Goal: Task Accomplishment & Management: Complete application form

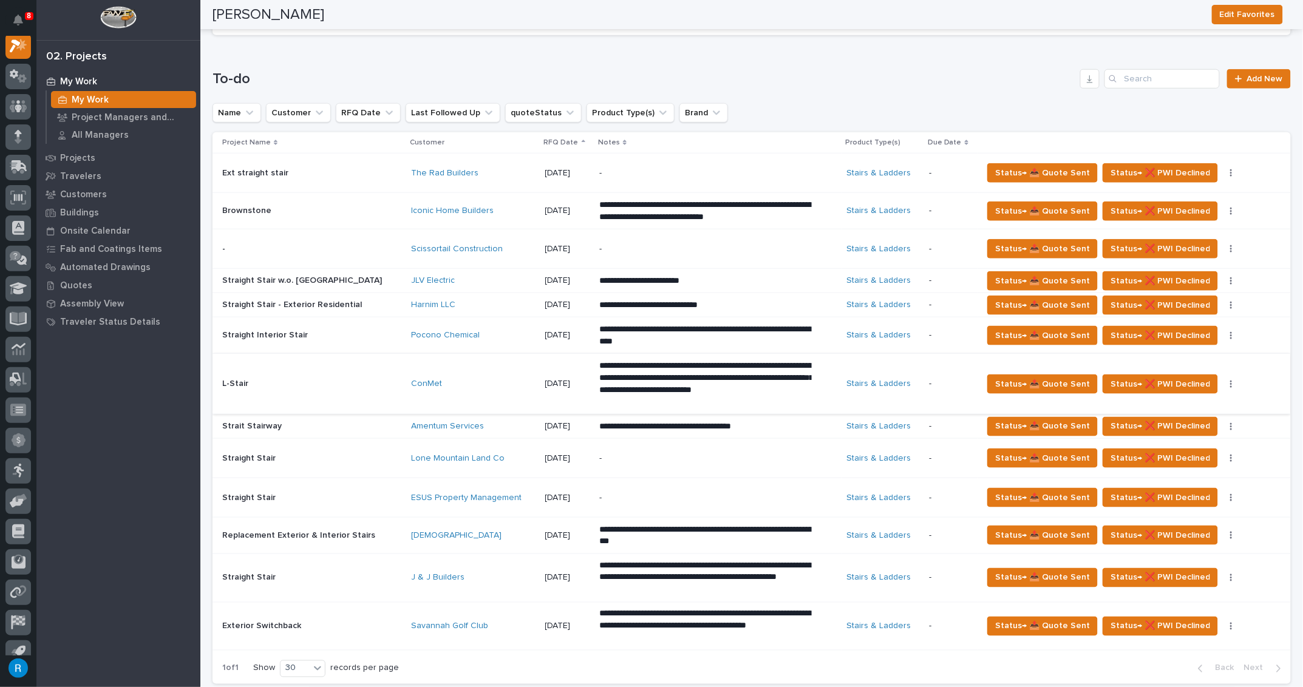
scroll to position [220, 0]
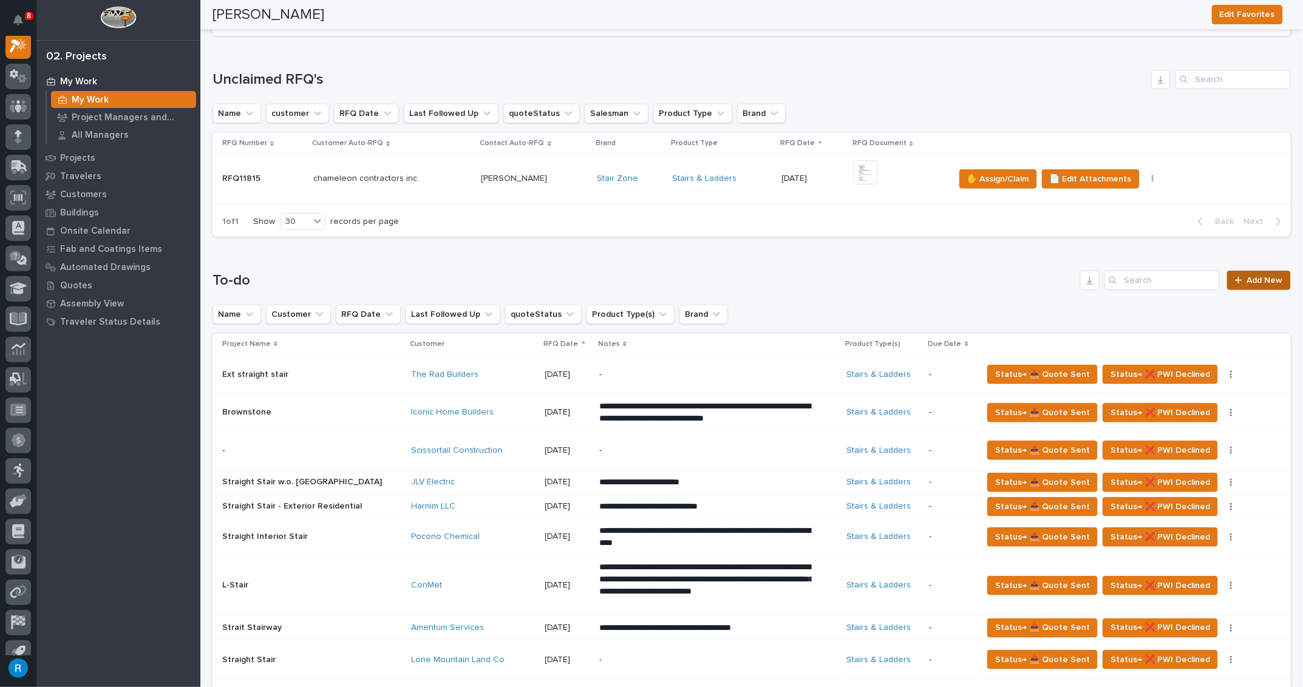
click at [1253, 279] on span "Add New" at bounding box center [1265, 280] width 36 height 9
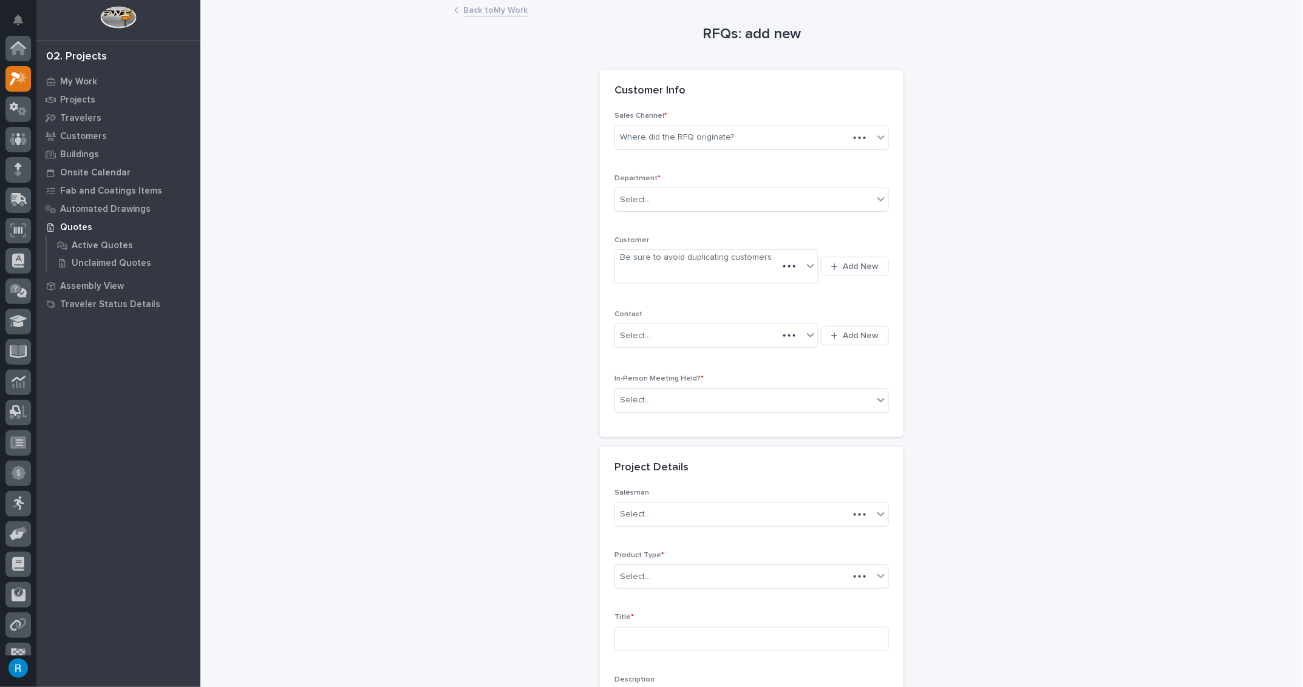
scroll to position [30, 0]
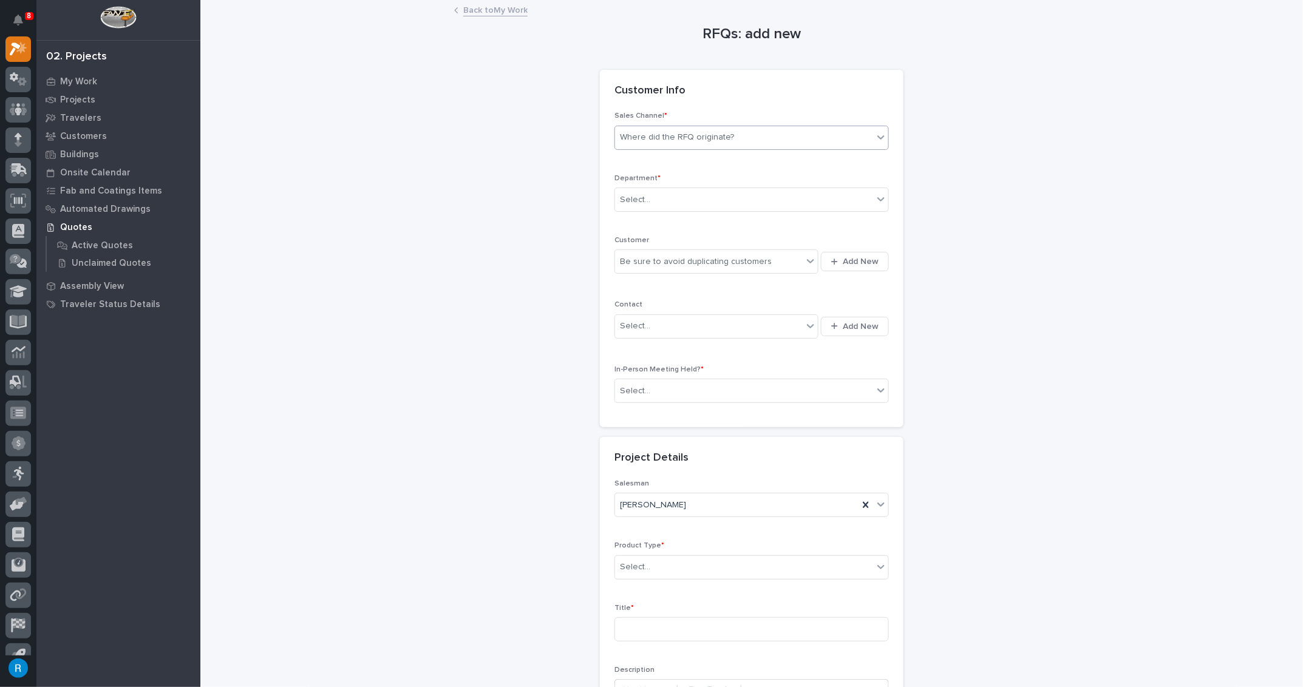
click at [645, 139] on div "Where did the RFQ originate?" at bounding box center [677, 137] width 114 height 13
click at [629, 202] on div "Stair Zone" at bounding box center [747, 202] width 273 height 21
click at [628, 201] on div "Select..." at bounding box center [635, 200] width 30 height 13
click at [624, 220] on span "National Sales" at bounding box center [646, 220] width 61 height 13
drag, startPoint x: 770, startPoint y: 256, endPoint x: 780, endPoint y: 269, distance: 16.5
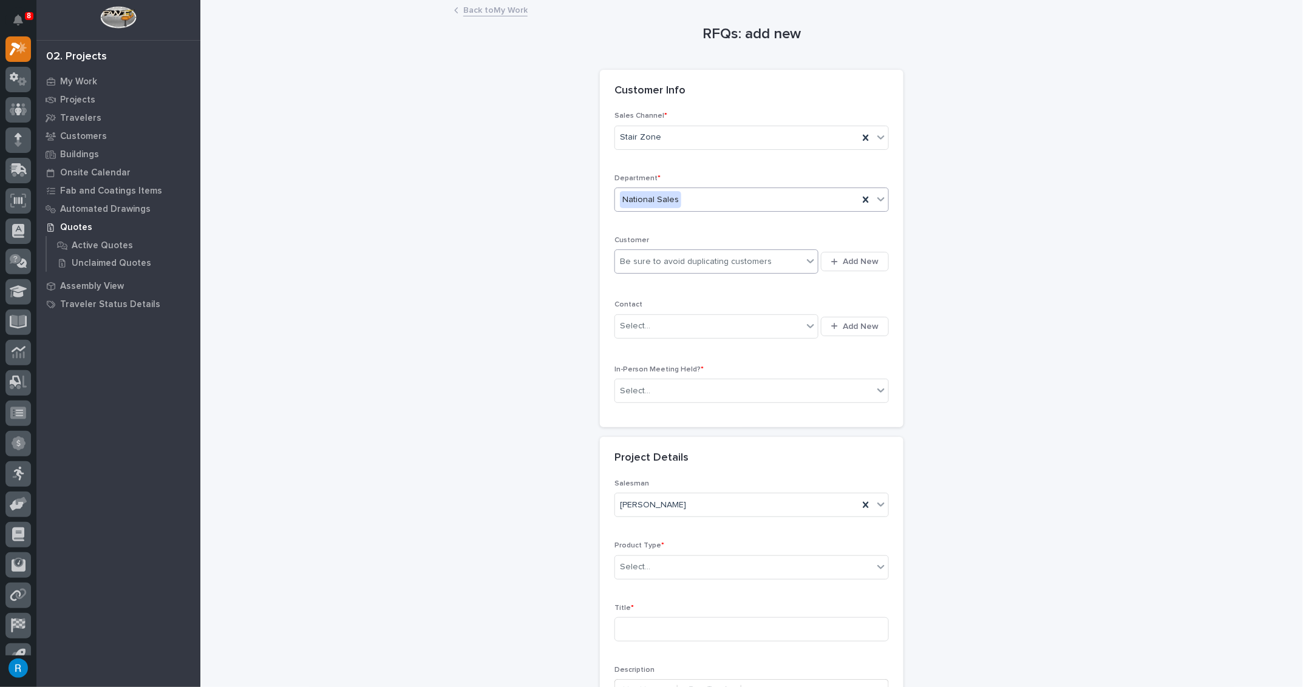
click at [772, 259] on div "Be sure to avoid duplicating customers" at bounding box center [709, 262] width 188 height 20
type input "*****"
click at [647, 256] on div "Be sure to avoid duplicating customers" at bounding box center [709, 262] width 188 height 20
type input "***"
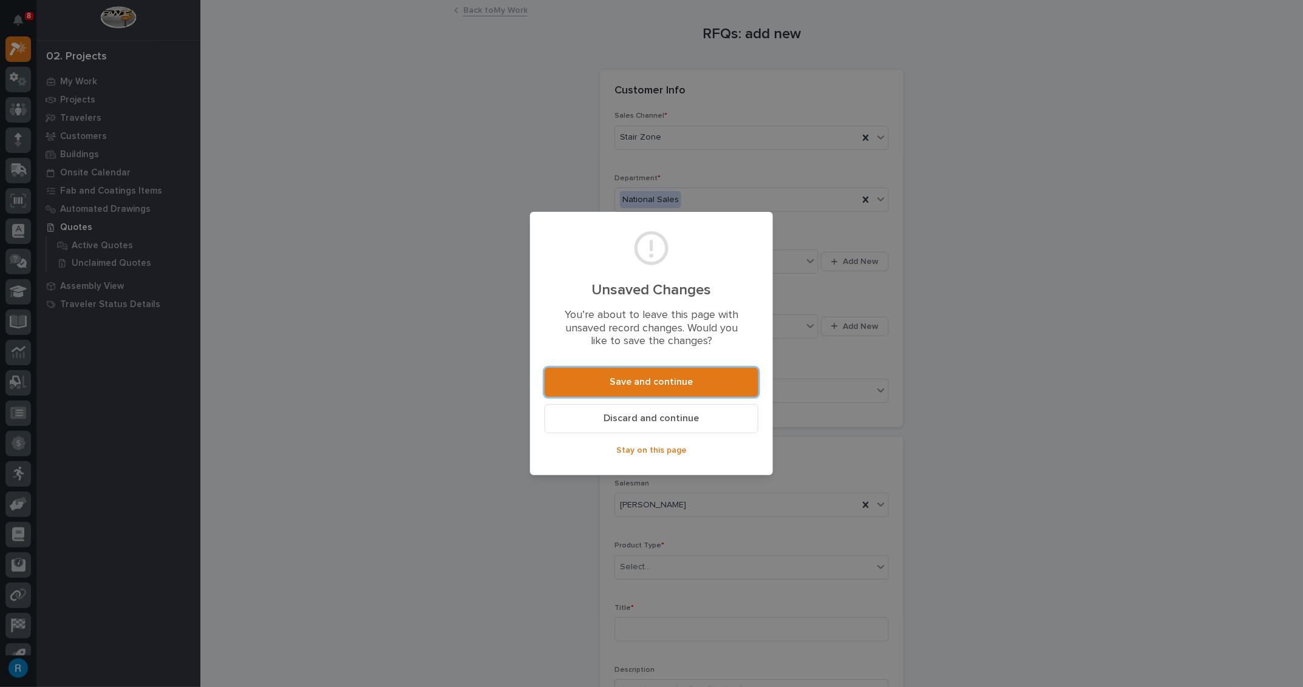
click at [633, 419] on span "Discard and continue" at bounding box center [651, 418] width 95 height 13
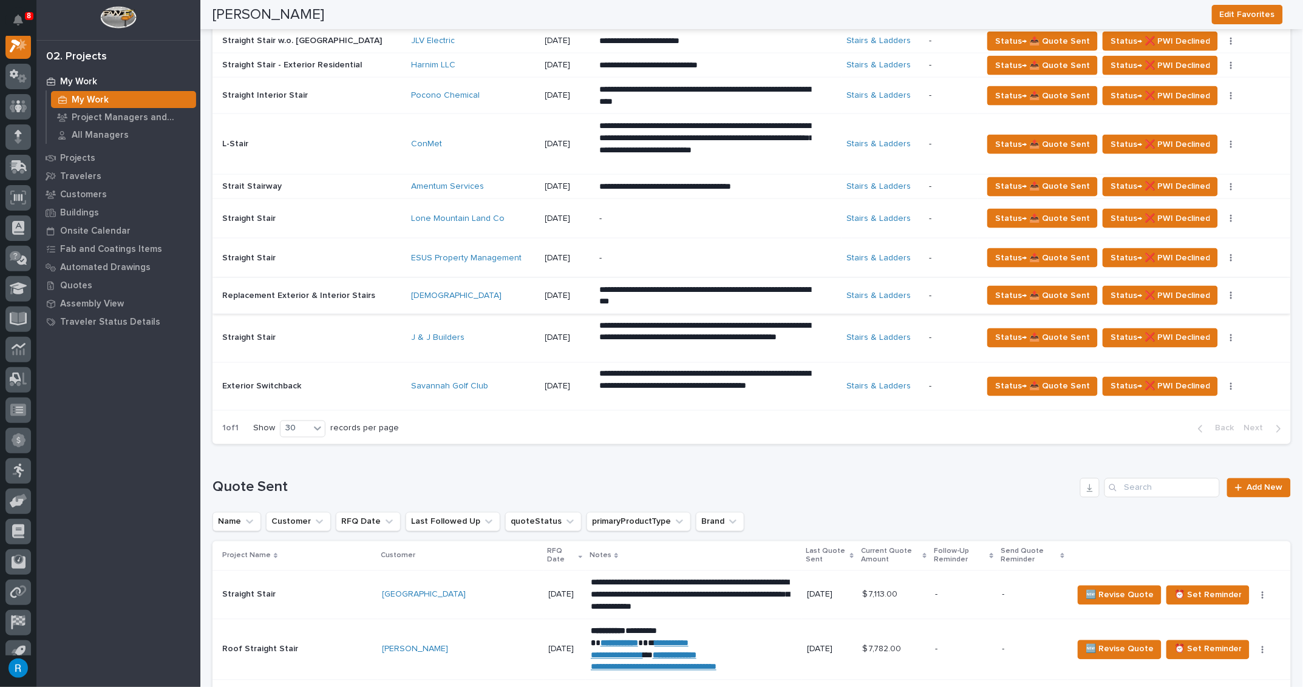
scroll to position [331, 0]
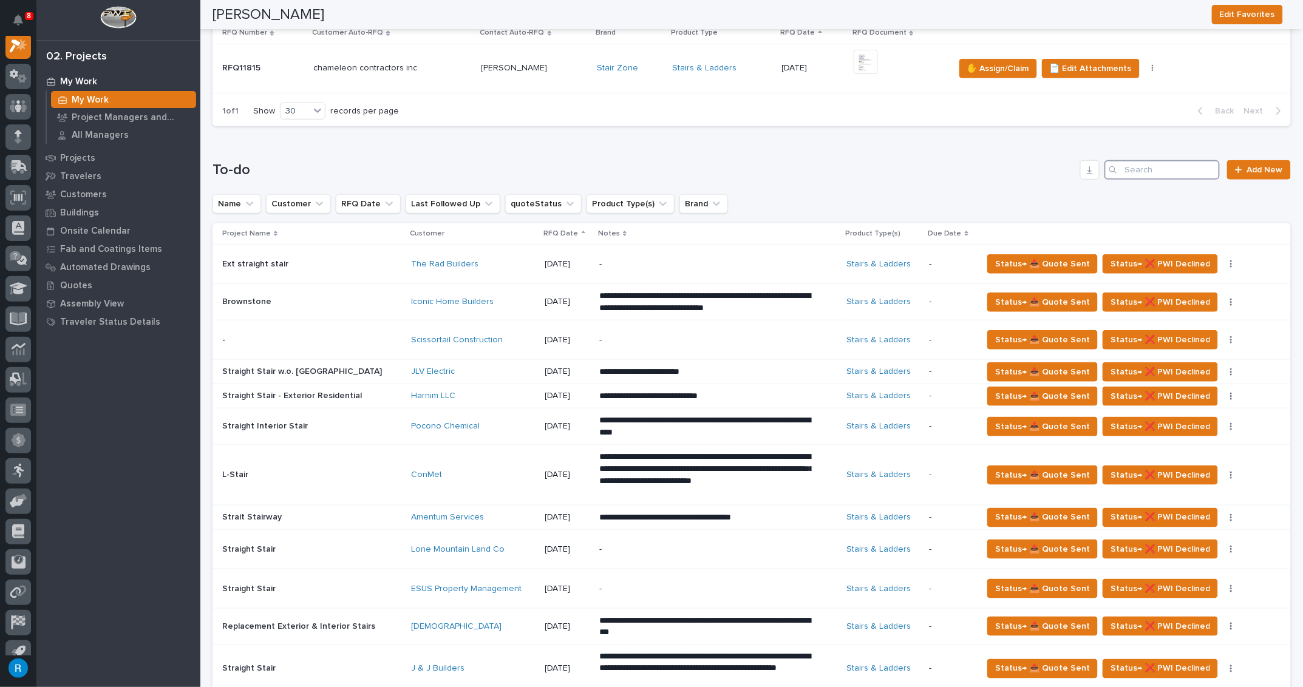
click at [1122, 170] on input "Search" at bounding box center [1161, 169] width 115 height 19
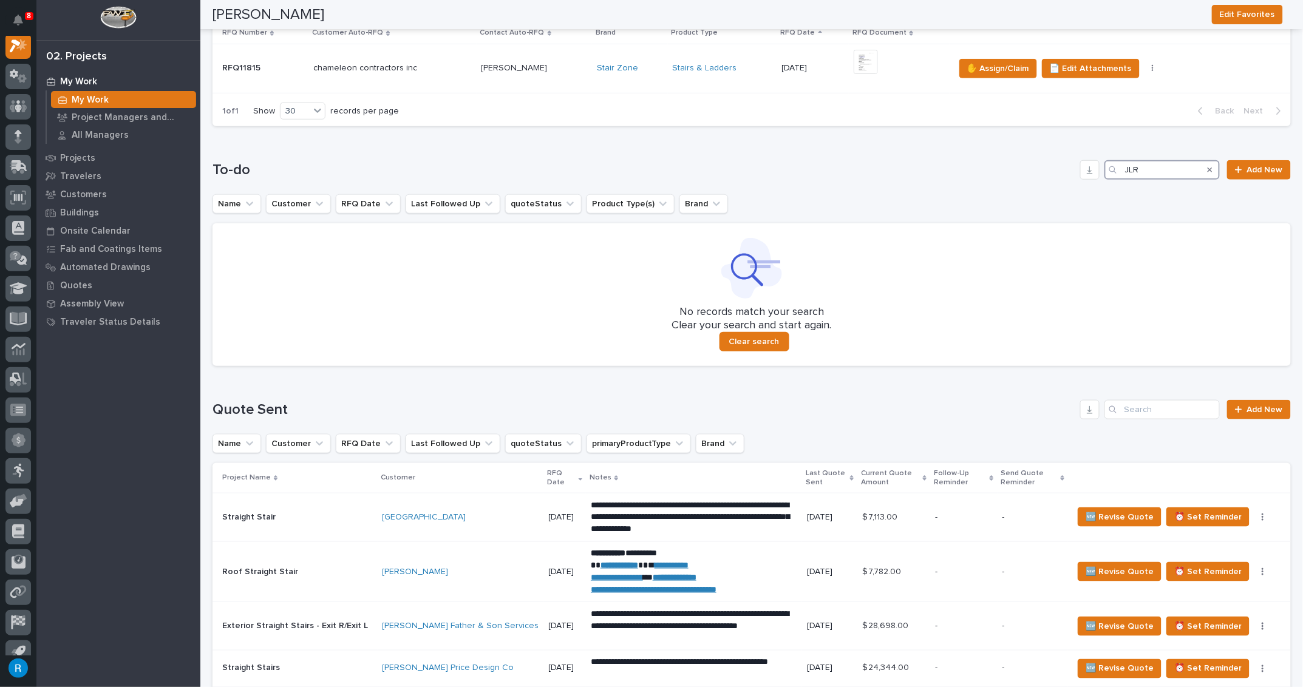
type input "JLR"
click at [961, 178] on div "To-do JLR Add New" at bounding box center [752, 169] width 1078 height 19
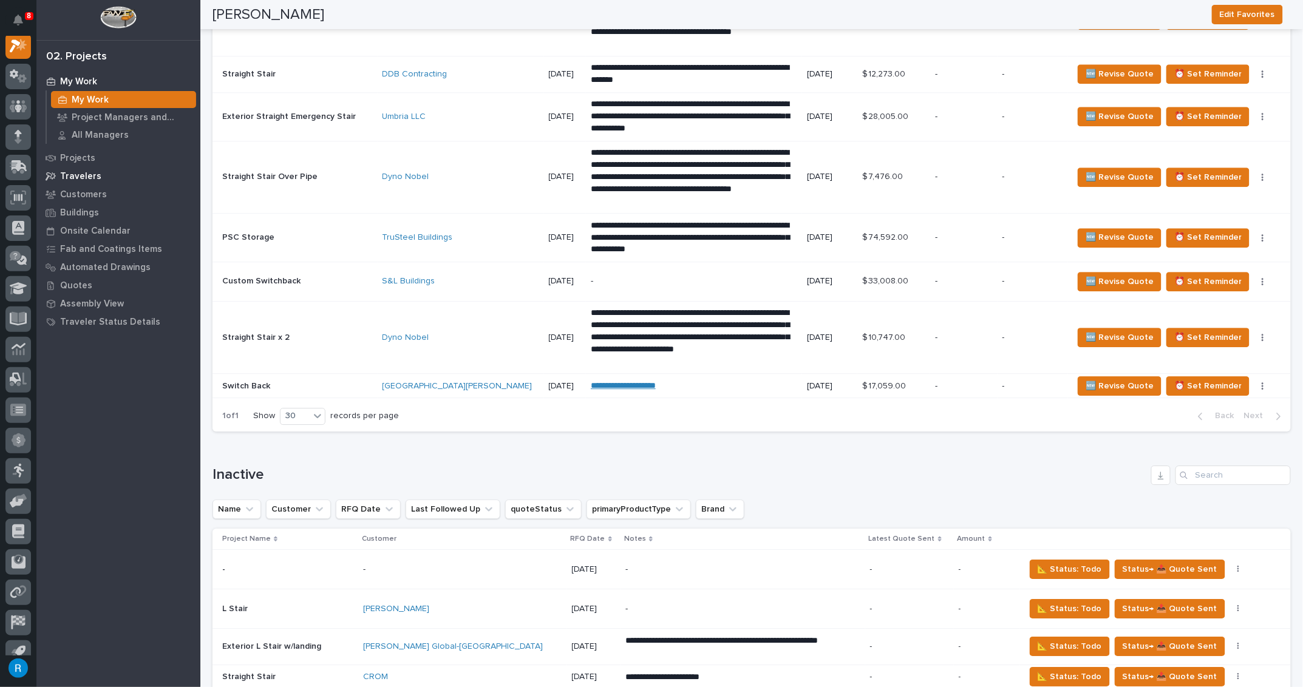
scroll to position [1206, 0]
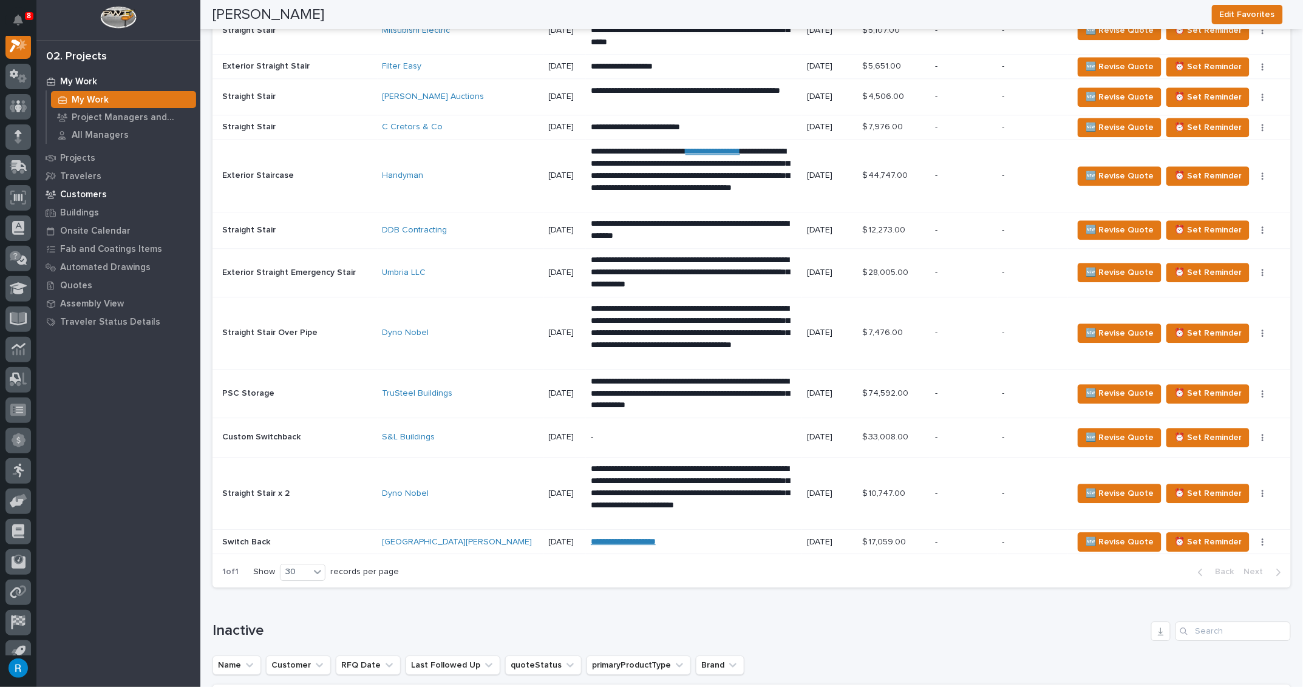
click at [69, 190] on p "Customers" at bounding box center [83, 194] width 47 height 11
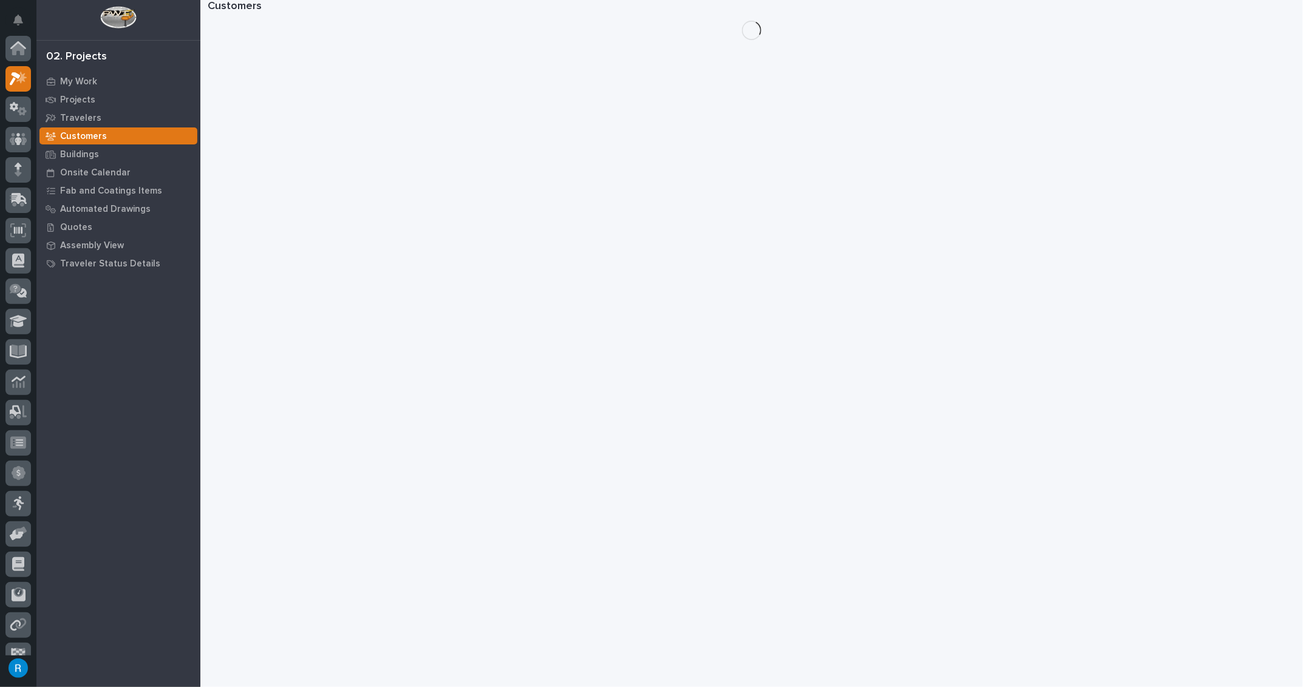
scroll to position [30, 0]
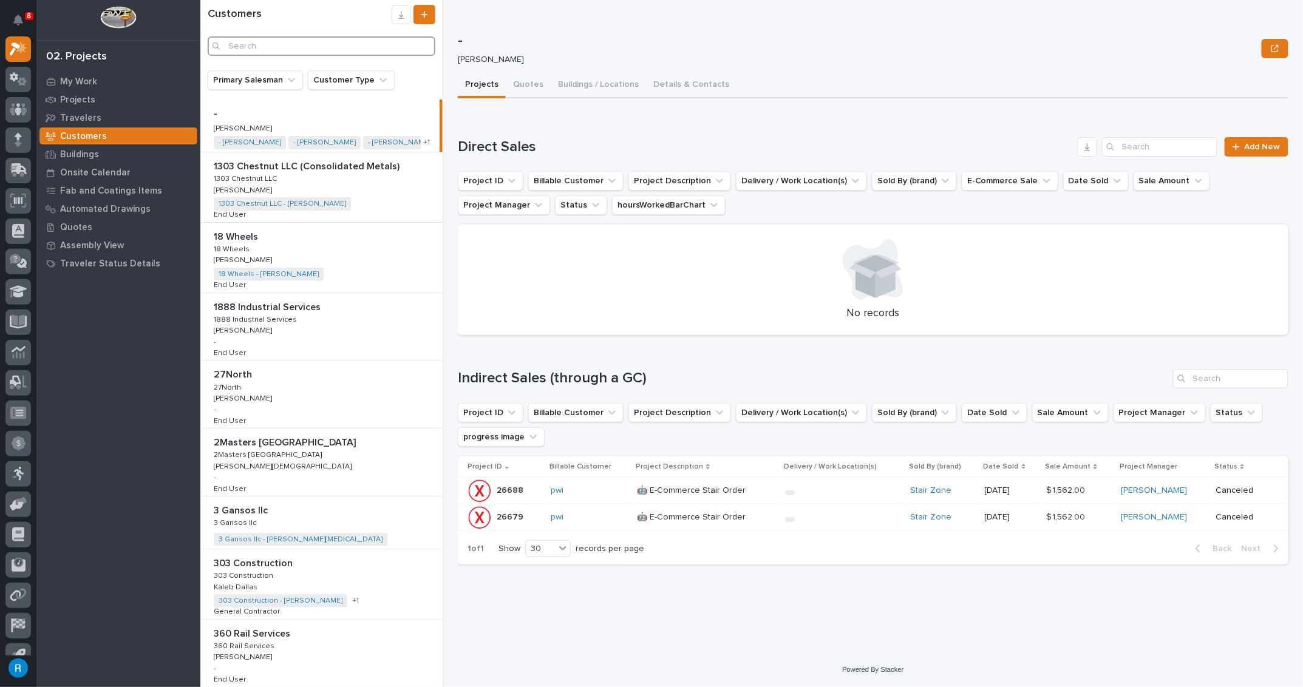
click at [241, 48] on input "Search" at bounding box center [322, 45] width 228 height 19
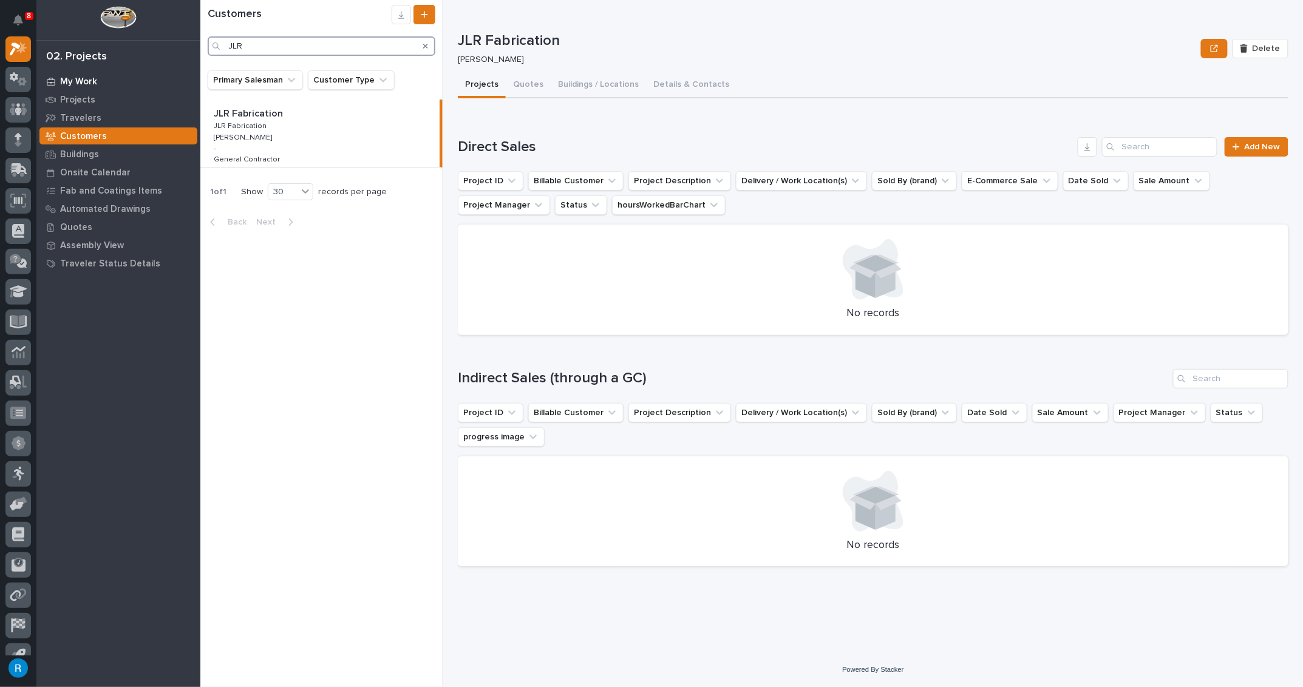
type input "JLR"
click at [73, 80] on p "My Work" at bounding box center [78, 82] width 37 height 11
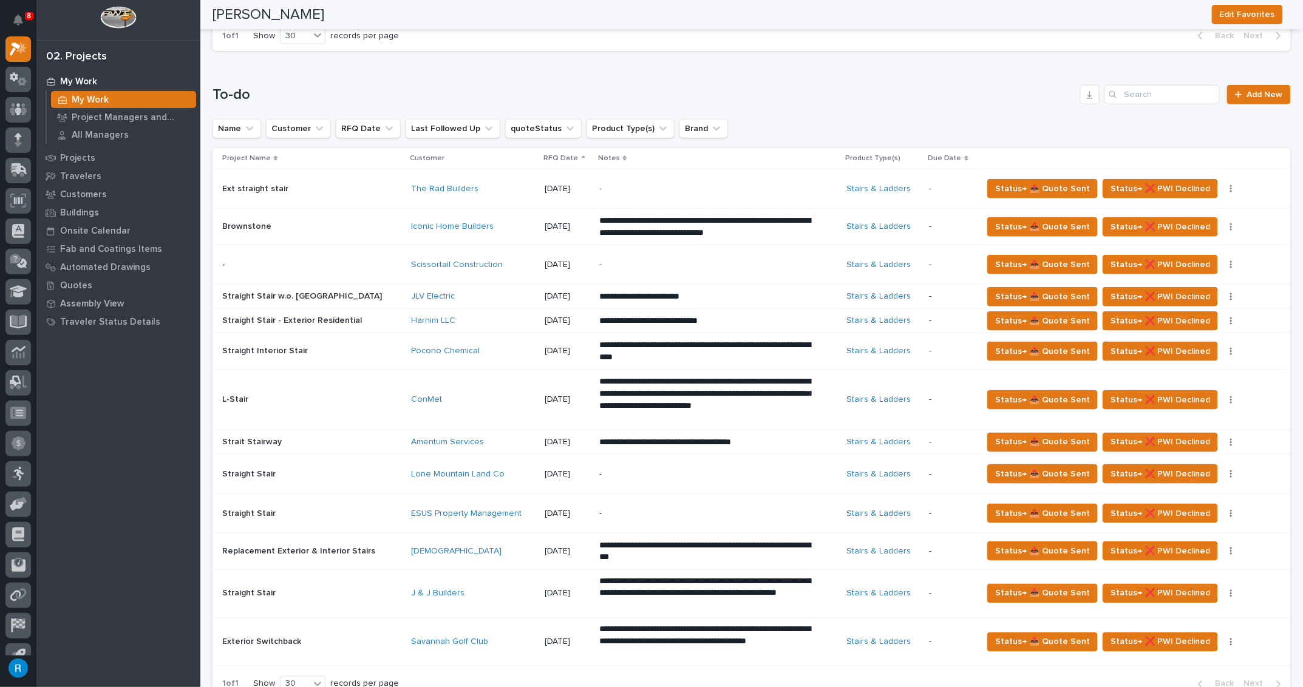
scroll to position [276, 0]
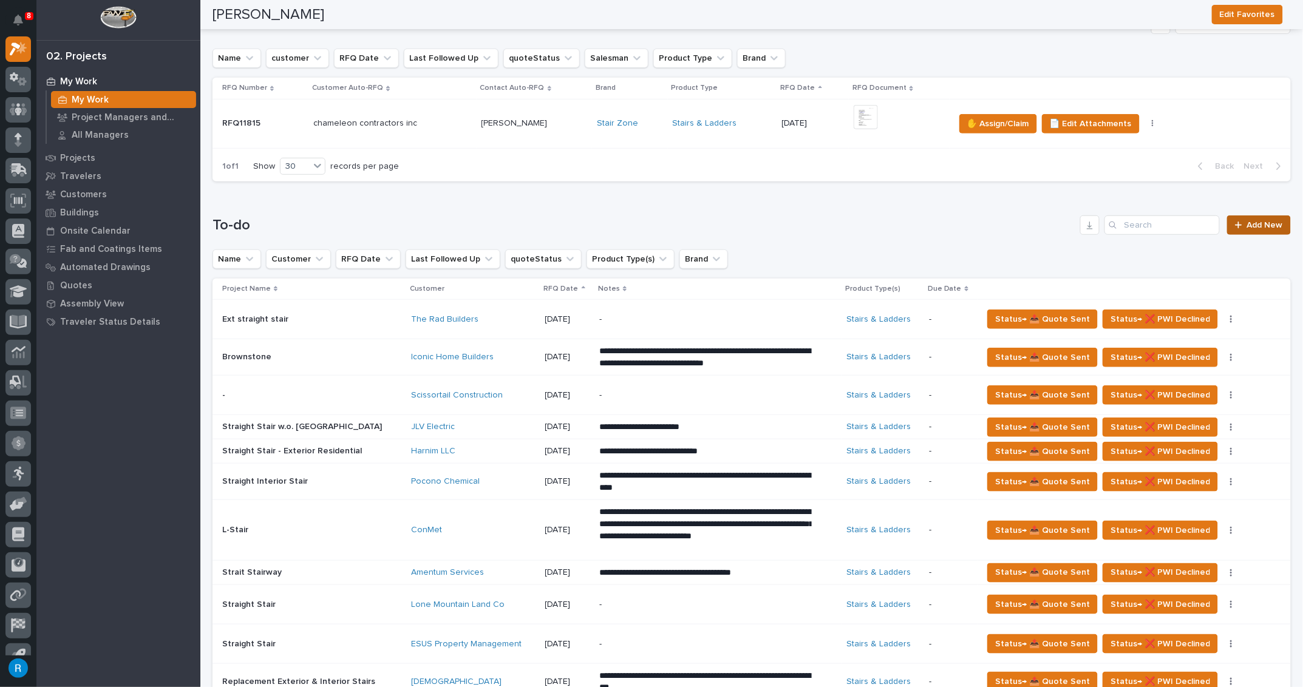
click at [1265, 228] on span "Add New" at bounding box center [1265, 225] width 36 height 9
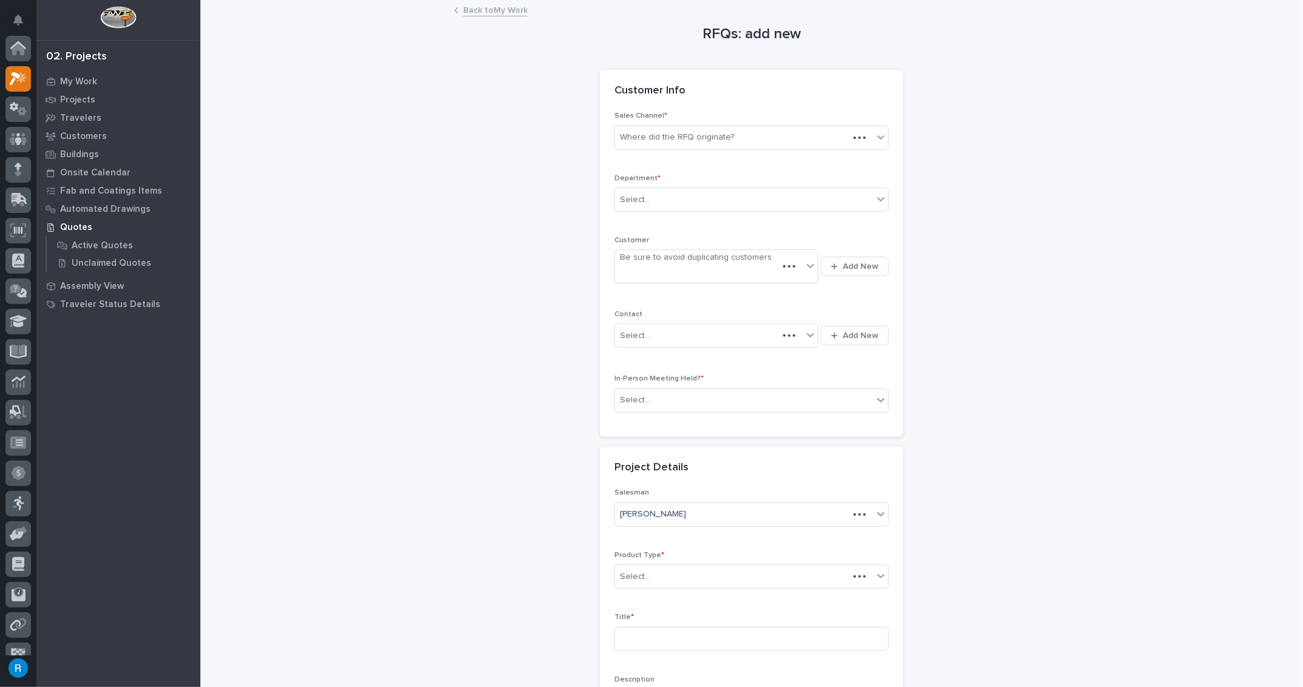
scroll to position [30, 0]
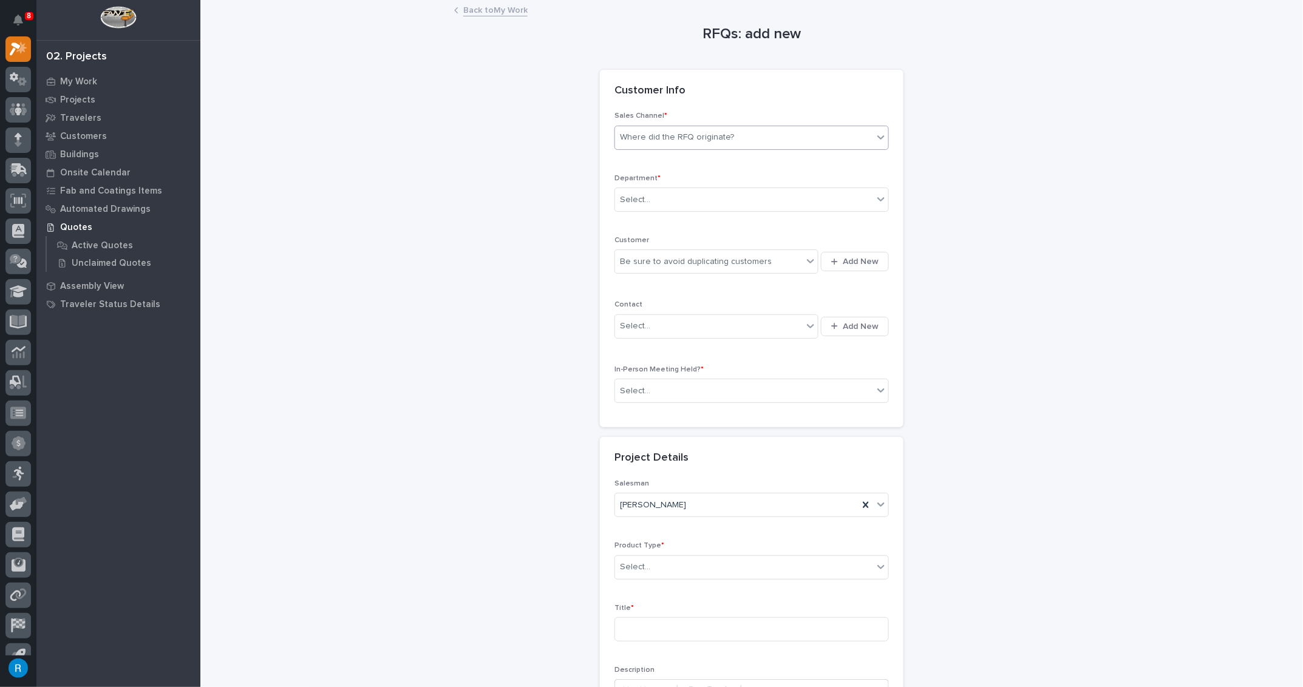
click at [797, 138] on div "Where did the RFQ originate?" at bounding box center [744, 138] width 258 height 20
click at [637, 205] on div "Stair Zone" at bounding box center [747, 202] width 273 height 21
click at [634, 201] on div "Select..." at bounding box center [635, 200] width 30 height 13
drag, startPoint x: 631, startPoint y: 233, endPoint x: 635, endPoint y: 226, distance: 7.9
click at [635, 226] on span "National Sales" at bounding box center [646, 220] width 61 height 13
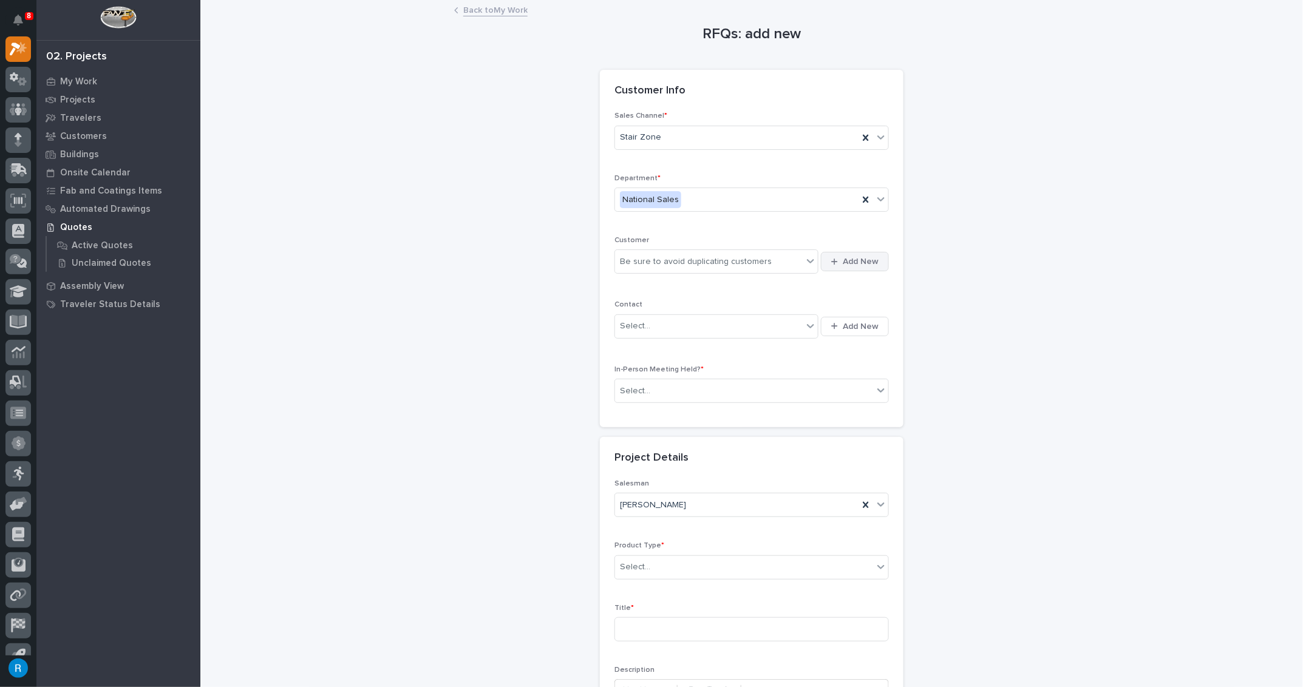
click at [863, 264] on span "Add New" at bounding box center [861, 261] width 36 height 11
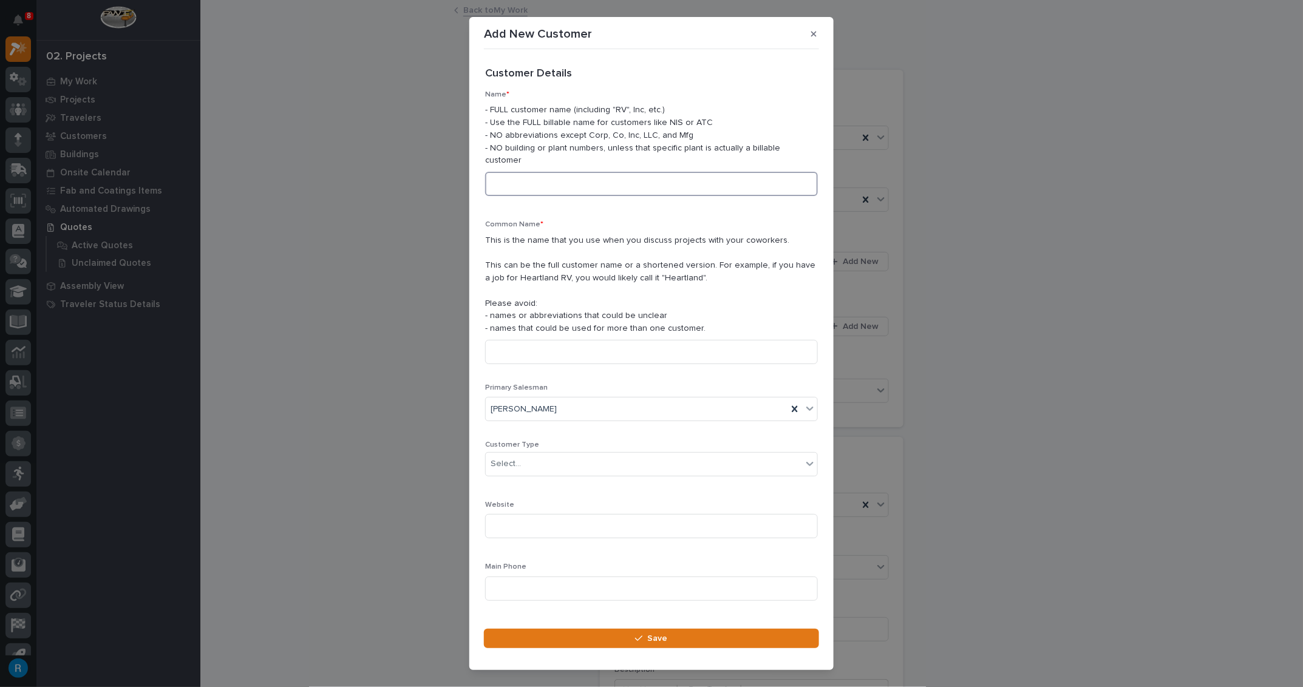
click at [523, 177] on input at bounding box center [651, 184] width 333 height 24
type input "j"
type input "[PERSON_NAME] Fabrication"
click at [514, 340] on input at bounding box center [651, 352] width 333 height 24
type input "[PERSON_NAME] Fabrication"
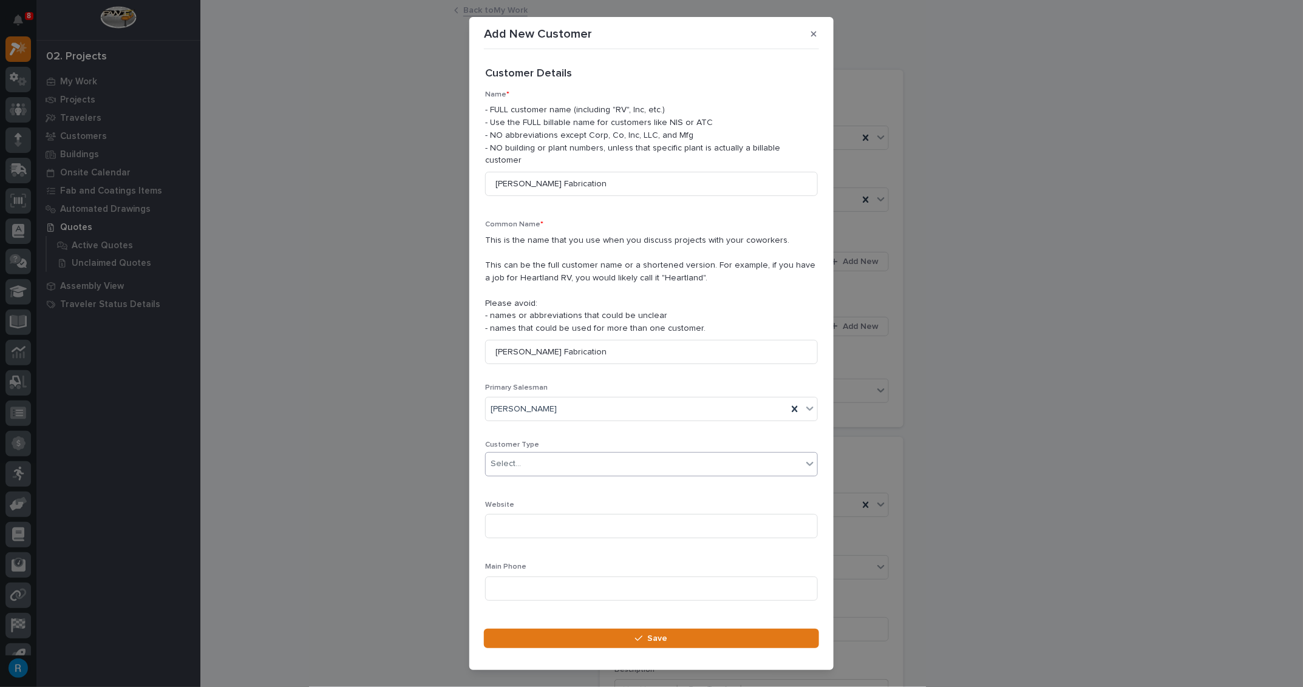
click at [519, 458] on div "Select..." at bounding box center [506, 464] width 30 height 13
click at [512, 517] on div "General Contractor" at bounding box center [647, 516] width 323 height 21
click at [497, 577] on input at bounding box center [651, 589] width 333 height 24
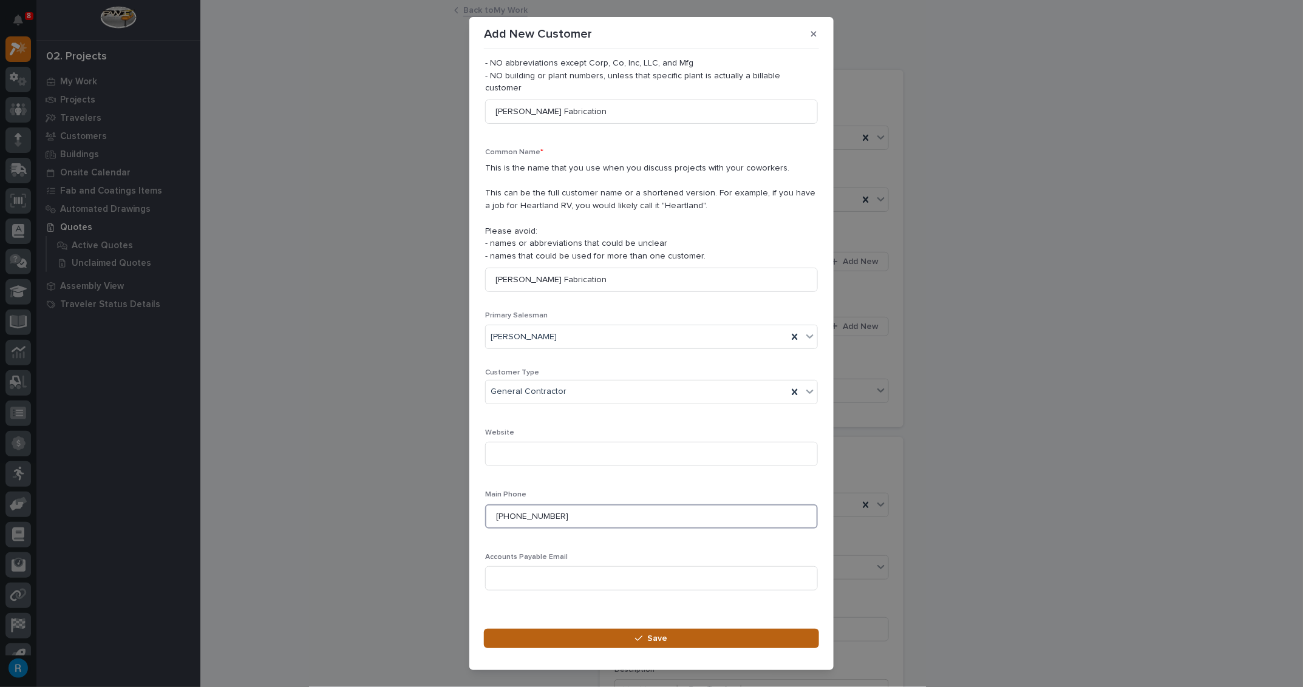
type input "[PHONE_NUMBER]"
click at [671, 642] on button "Save" at bounding box center [651, 638] width 335 height 19
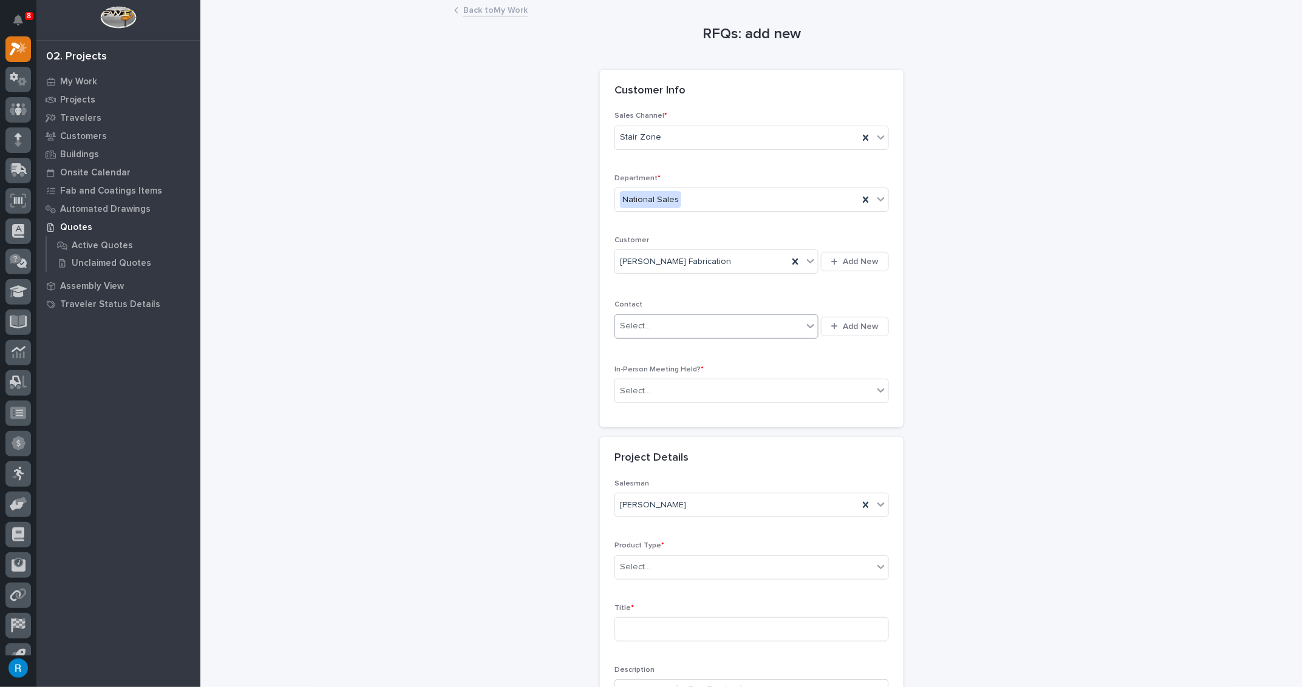
click at [766, 326] on div "Select..." at bounding box center [709, 326] width 188 height 20
type input "*"
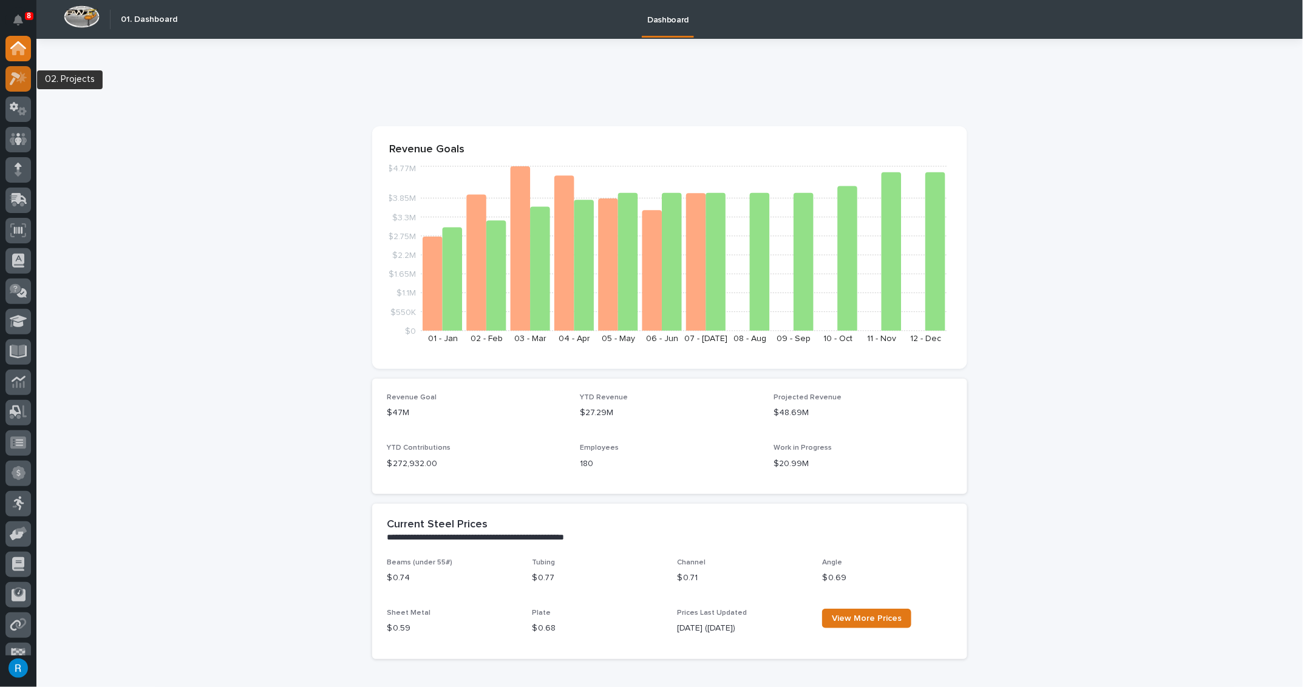
click at [16, 78] on icon at bounding box center [19, 79] width 18 height 14
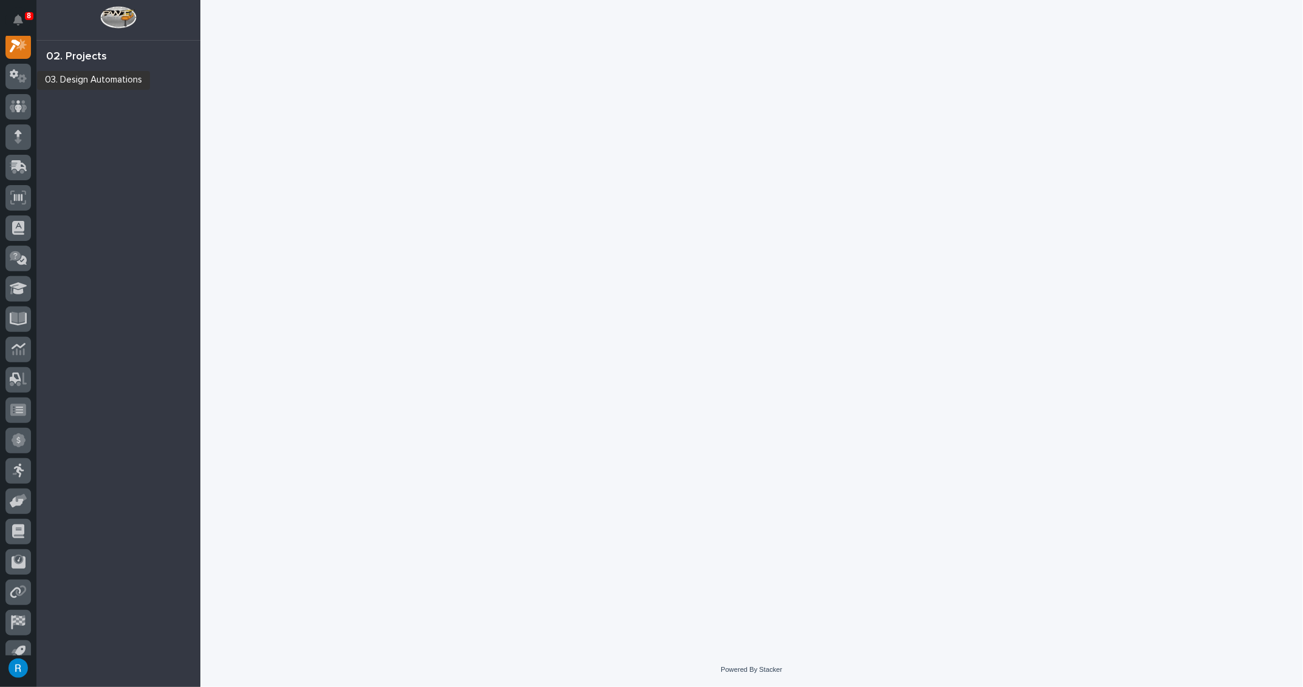
scroll to position [30, 0]
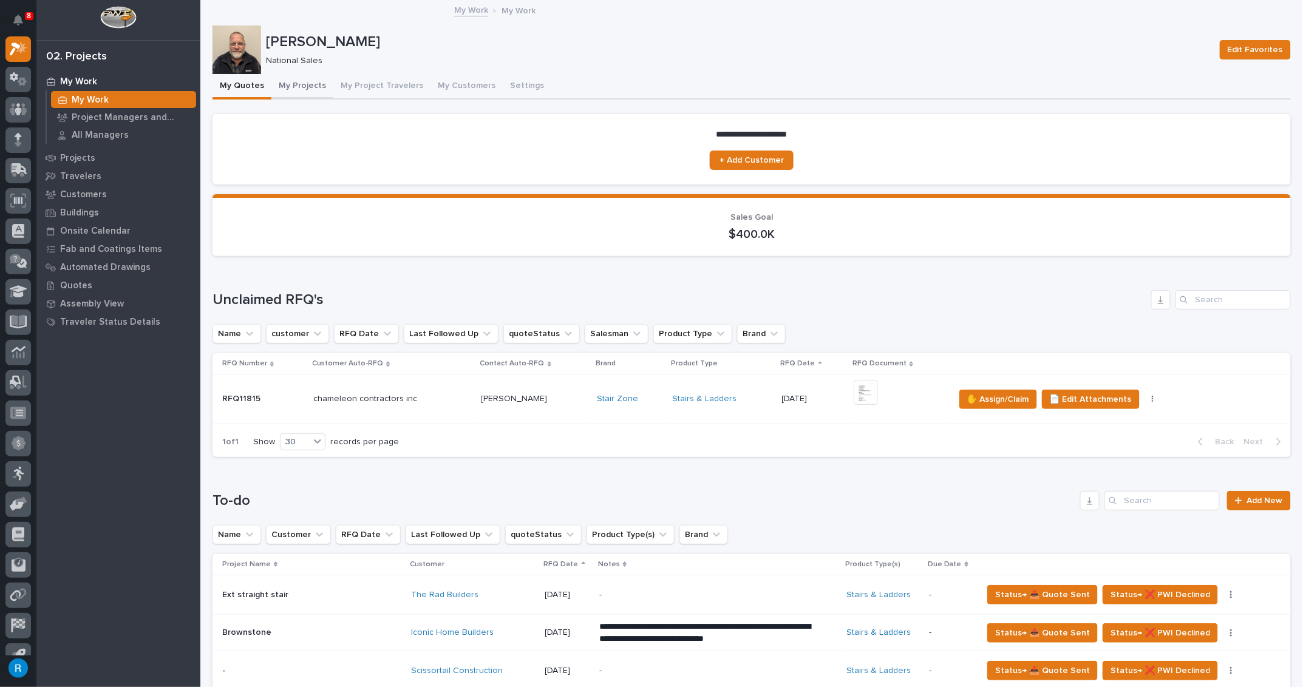
click at [303, 86] on button "My Projects" at bounding box center [302, 87] width 62 height 26
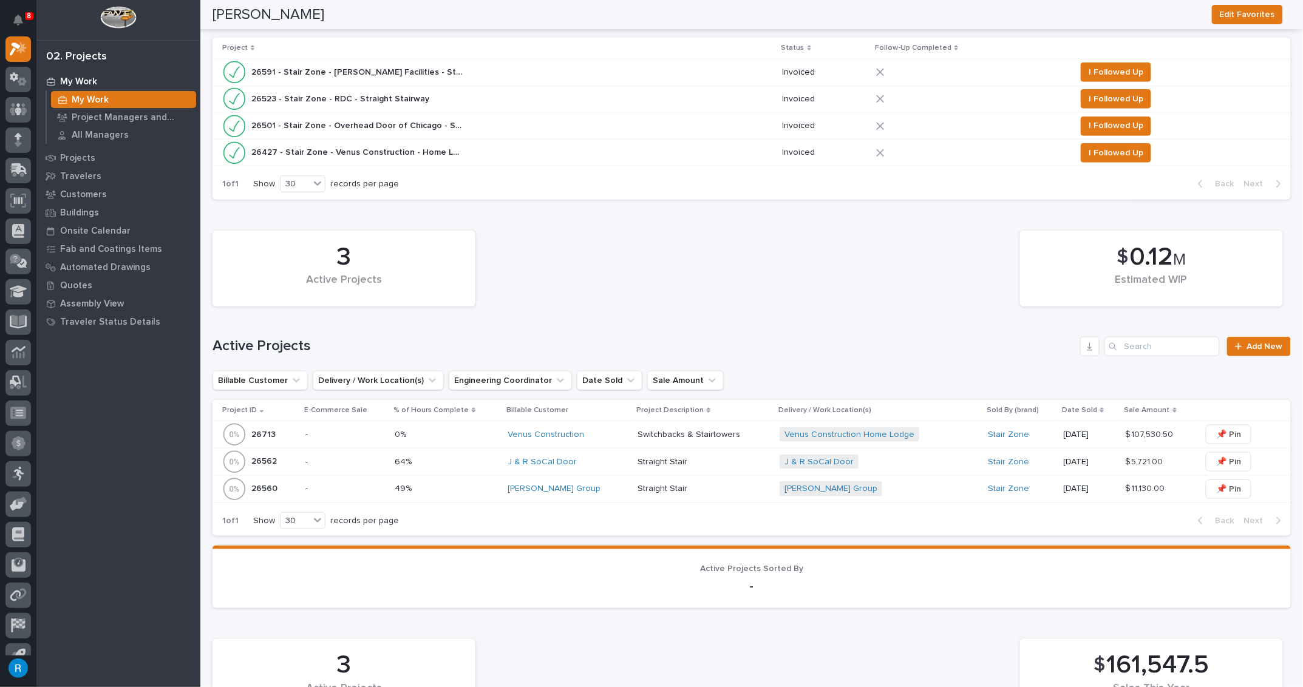
scroll to position [331, 0]
click at [330, 462] on p "-" at bounding box center [345, 462] width 80 height 10
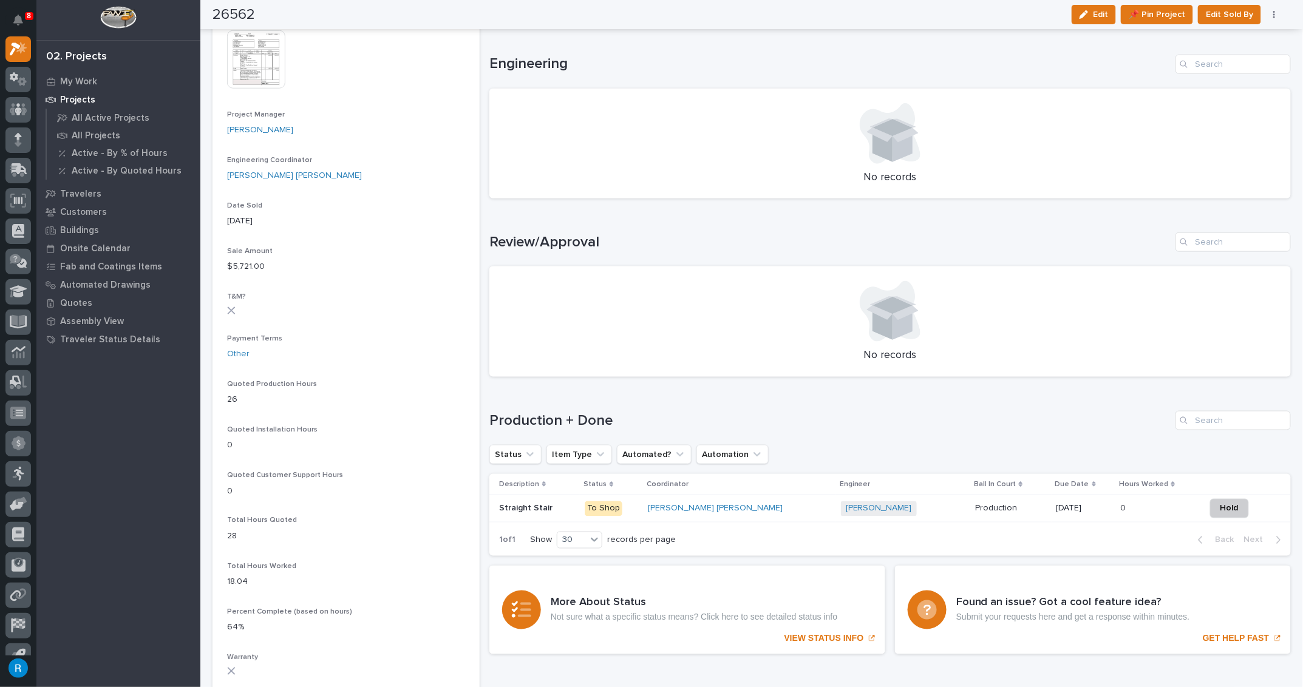
scroll to position [552, 0]
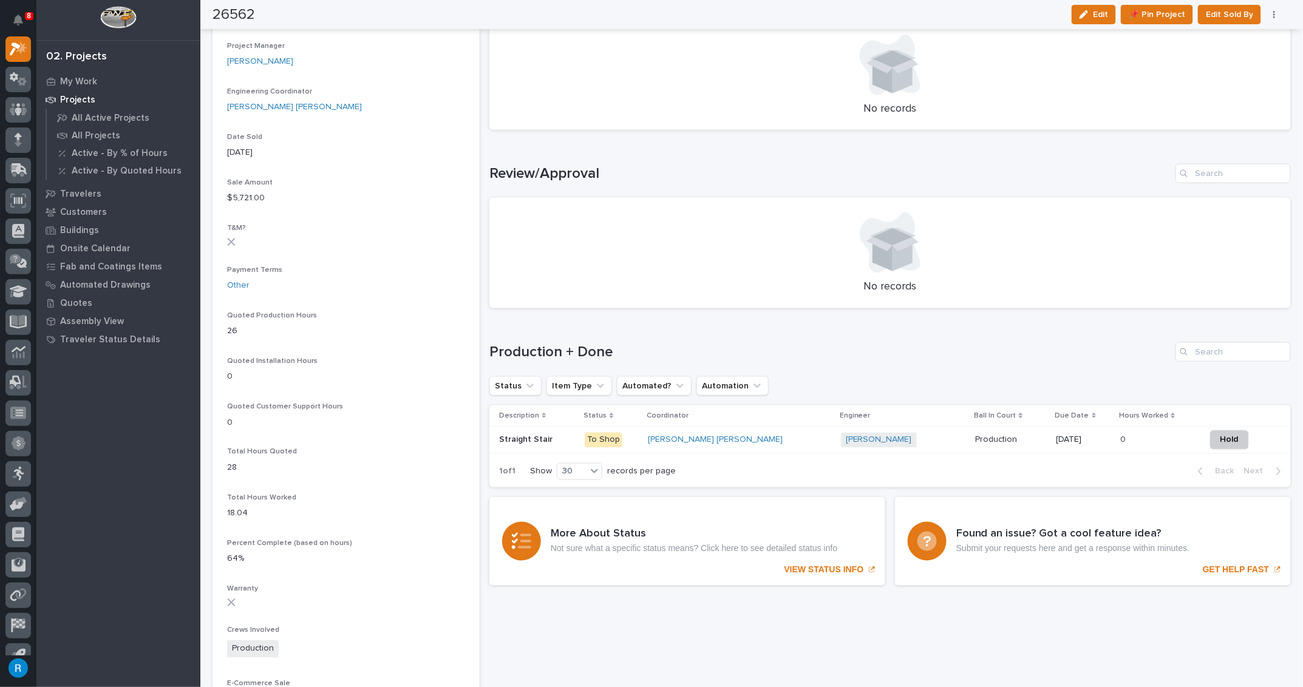
click at [885, 438] on div "Marston Norris + 0" at bounding box center [903, 440] width 124 height 15
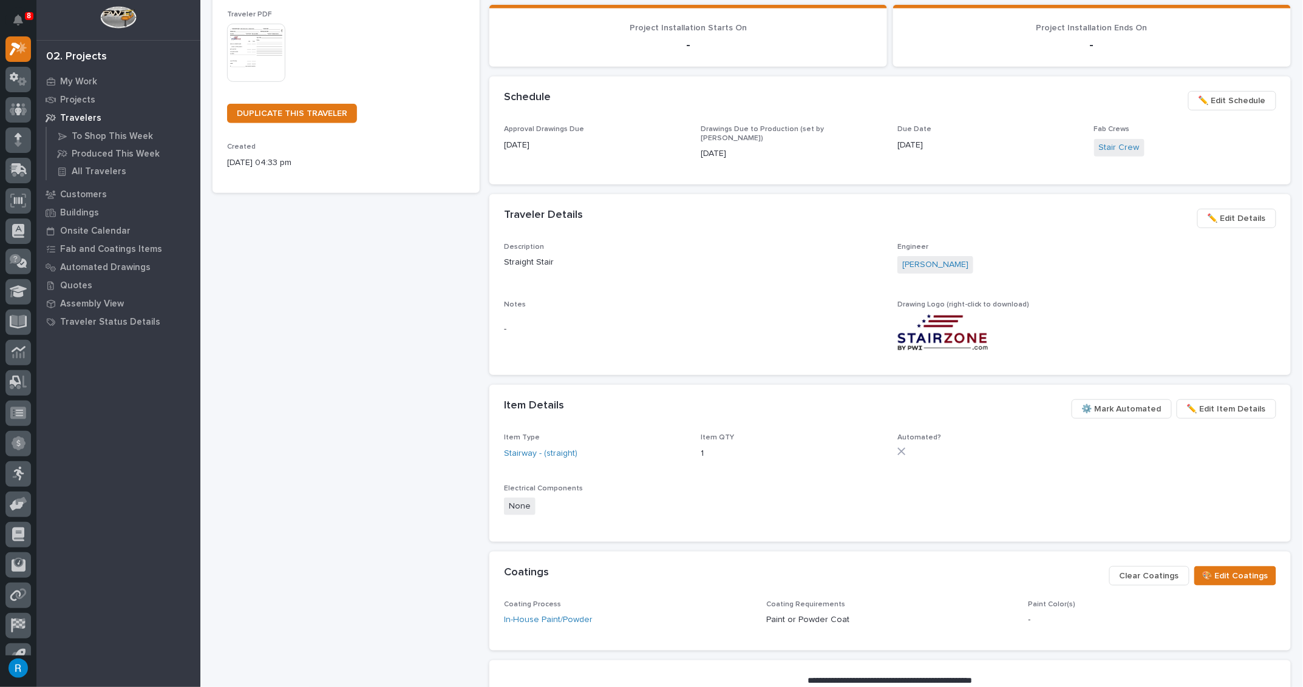
scroll to position [276, 0]
